Goal: Information Seeking & Learning: Find specific fact

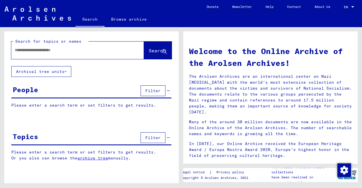
click at [103, 46] on div at bounding box center [69, 50] width 116 height 13
click at [102, 48] on input "text" at bounding box center [71, 50] width 112 height 6
type input "**********"
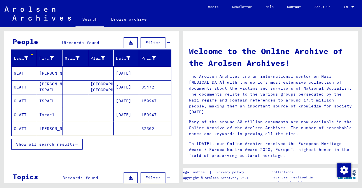
scroll to position [57, 0]
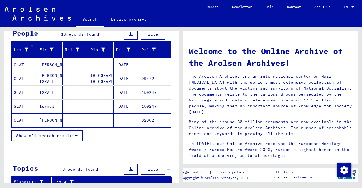
click at [52, 135] on span "Show all search results" at bounding box center [45, 135] width 59 height 5
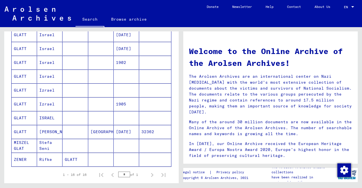
click at [57, 131] on mat-cell "[PERSON_NAME]" at bounding box center [49, 132] width 25 height 14
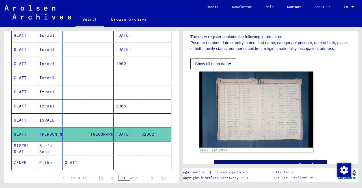
scroll to position [141, 0]
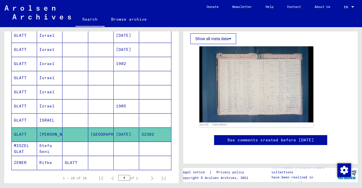
click at [53, 116] on mat-cell "ISRAEL" at bounding box center [49, 120] width 25 height 14
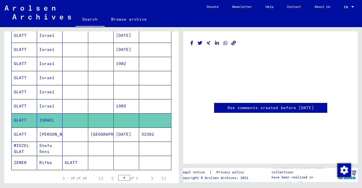
click at [121, 105] on mat-cell "1905" at bounding box center [126, 106] width 25 height 14
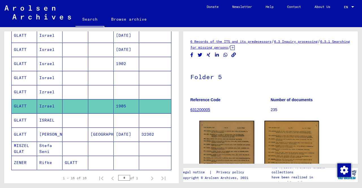
click at [90, 63] on mat-cell at bounding box center [100, 64] width 25 height 14
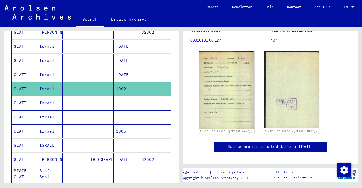
scroll to position [114, 0]
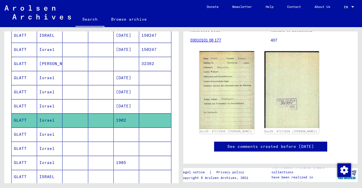
click at [132, 104] on mat-cell "[DATE]" at bounding box center [126, 106] width 25 height 14
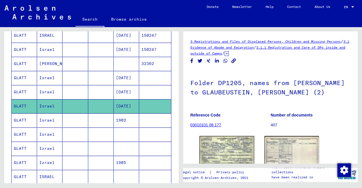
click at [132, 95] on mat-cell "[DATE]" at bounding box center [126, 92] width 25 height 14
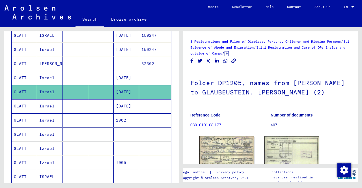
click at [139, 78] on mat-cell at bounding box center [155, 78] width 32 height 14
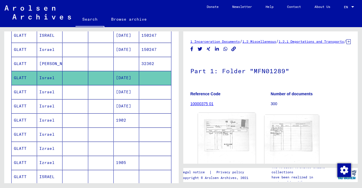
click at [229, 141] on img at bounding box center [226, 152] width 57 height 79
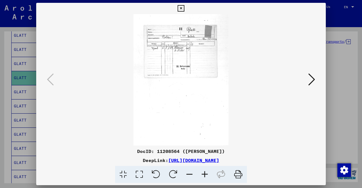
click at [210, 171] on icon at bounding box center [204, 174] width 15 height 17
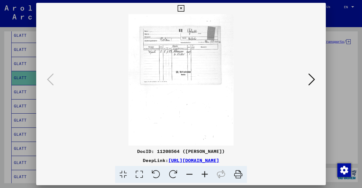
click at [210, 171] on icon at bounding box center [204, 174] width 15 height 17
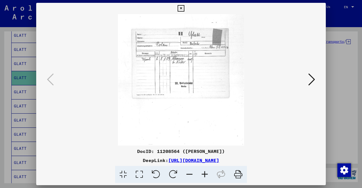
click at [210, 171] on icon at bounding box center [204, 174] width 15 height 17
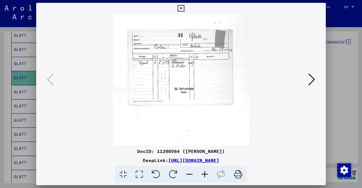
click at [210, 171] on icon at bounding box center [204, 174] width 15 height 17
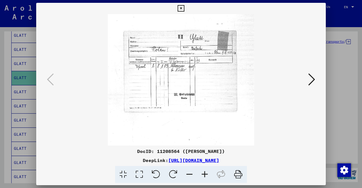
click at [348, 138] on div at bounding box center [181, 94] width 362 height 188
